Goal: Find specific page/section: Find specific page/section

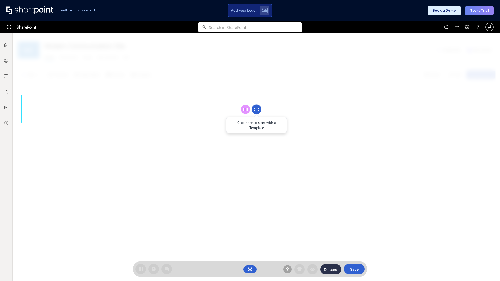
click at [256, 109] on circle at bounding box center [256, 110] width 10 height 10
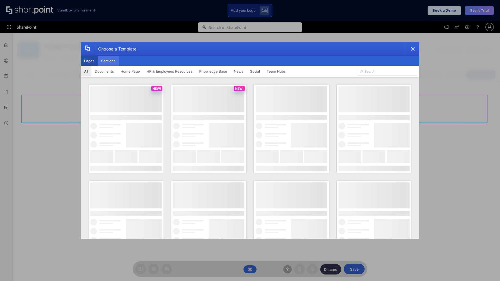
click at [108, 61] on button "Sections" at bounding box center [108, 61] width 21 height 10
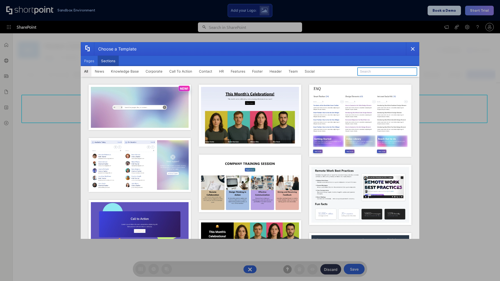
type input "Footer 5"
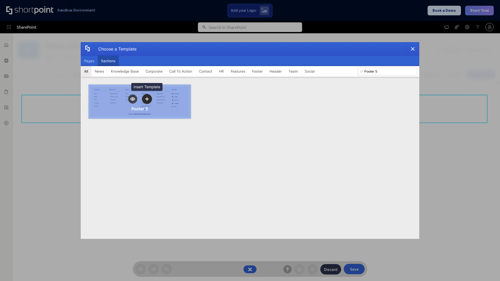
click at [147, 99] on icon "template selector" at bounding box center [147, 99] width 4 height 4
